Goal: Communication & Community: Ask a question

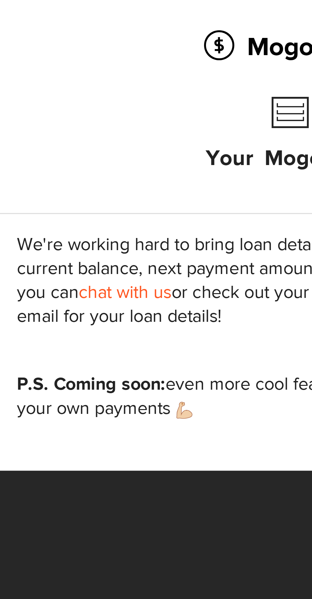
click at [46, 227] on link "chat with us" at bounding box center [49, 227] width 30 height 7
